Goal: Task Accomplishment & Management: Use online tool/utility

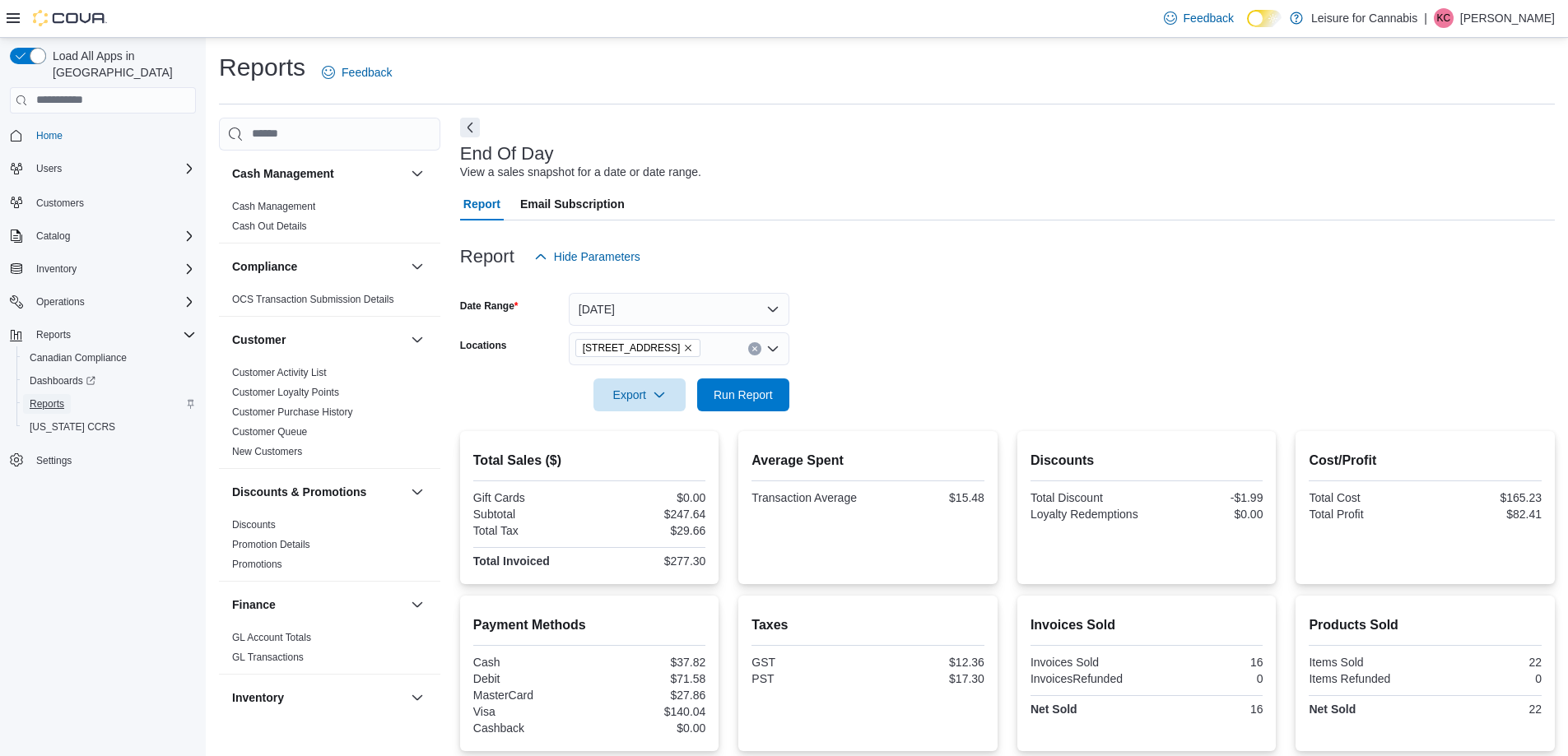
click at [44, 397] on span "Reports" at bounding box center [47, 404] width 35 height 14
click at [726, 401] on span "Run Report" at bounding box center [743, 394] width 59 height 16
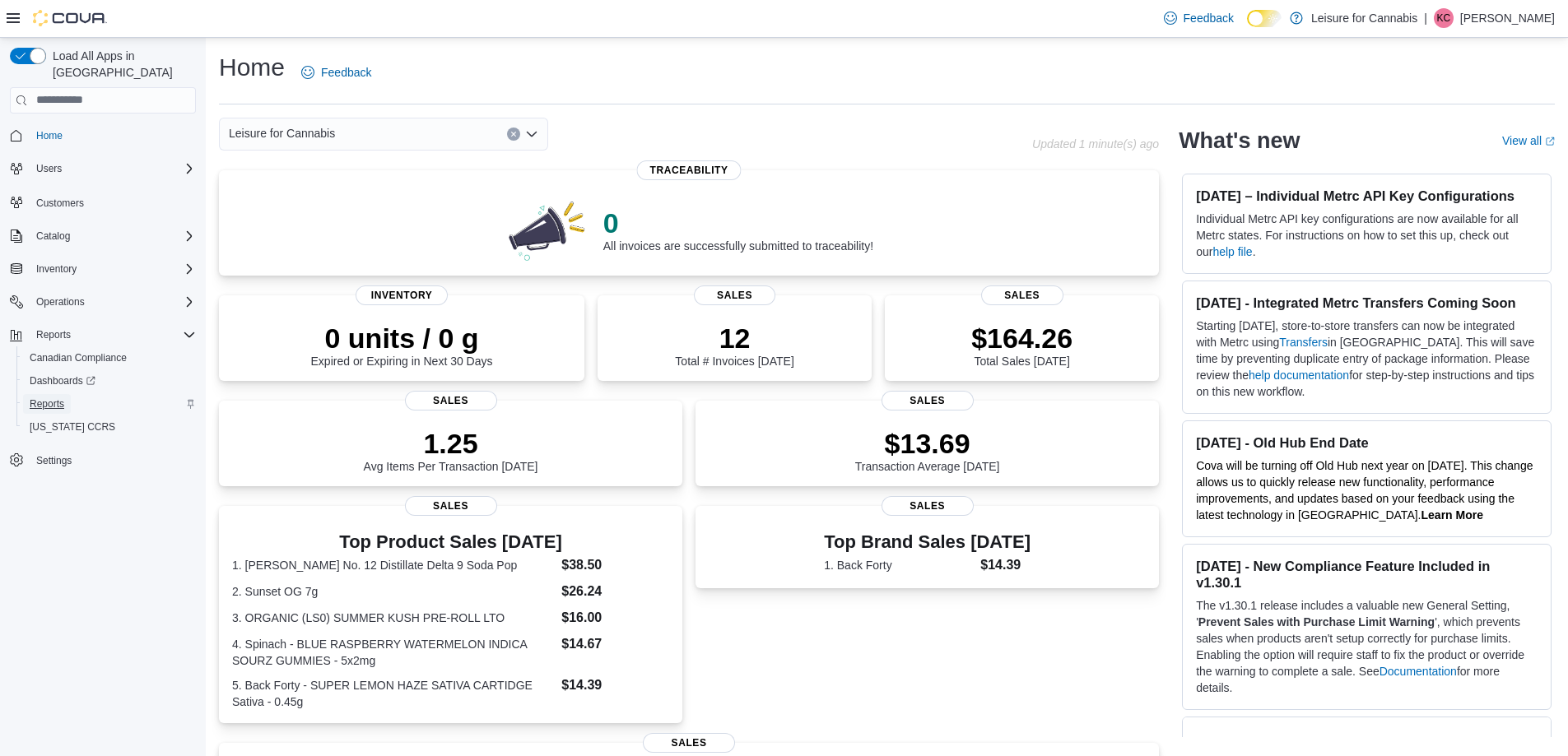
click at [42, 397] on span "Reports" at bounding box center [47, 404] width 35 height 14
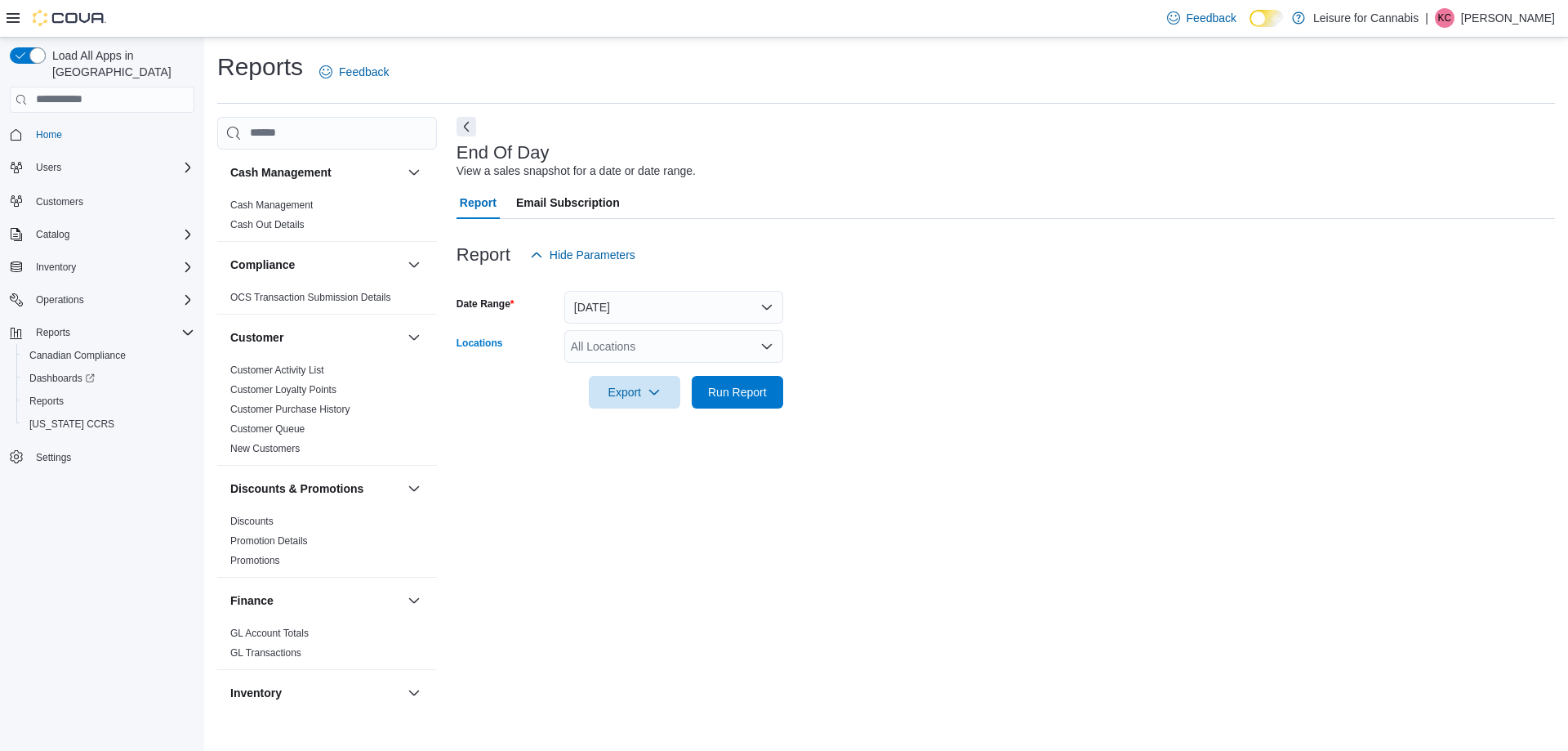
click at [763, 340] on icon "Open list of options" at bounding box center [767, 346] width 13 height 13
click at [676, 393] on span "[STREET_ADDRESS]" at bounding box center [656, 397] width 113 height 16
click at [733, 403] on span "Run Report" at bounding box center [736, 391] width 71 height 33
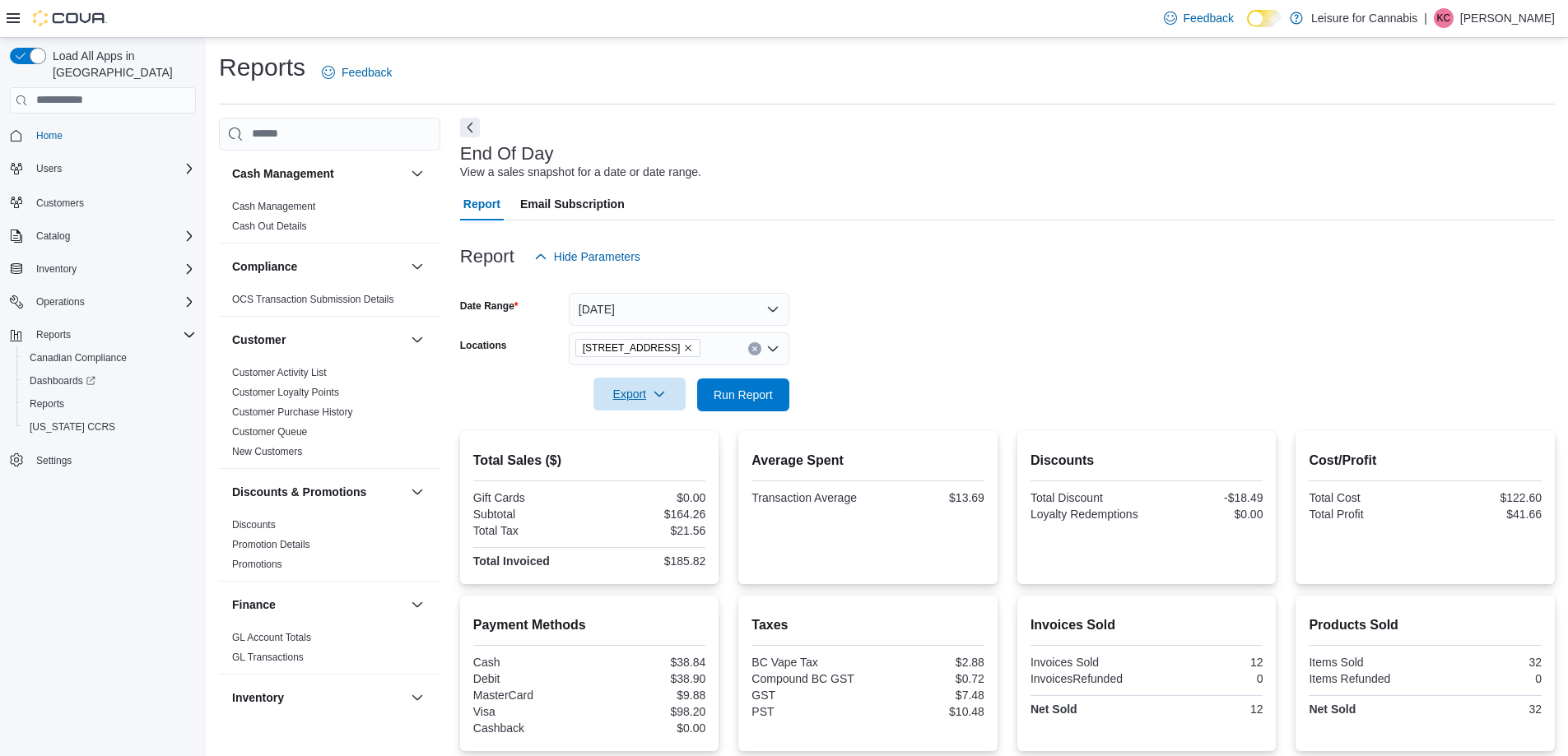
click at [629, 383] on span "Export" at bounding box center [639, 394] width 72 height 33
click at [638, 456] on span "Export to Pdf" at bounding box center [641, 461] width 74 height 14
